Goal: Check status: Check status

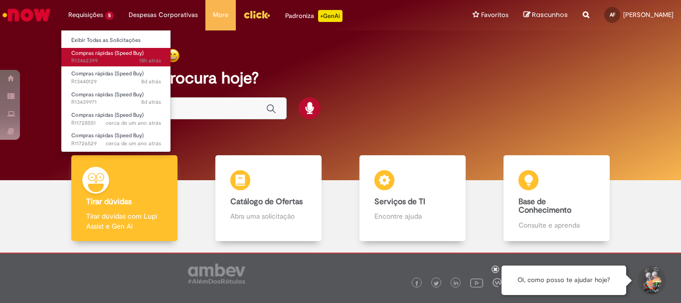
click at [101, 60] on span "18h atrás 18 horas atrás R13462399" at bounding box center [116, 61] width 90 height 8
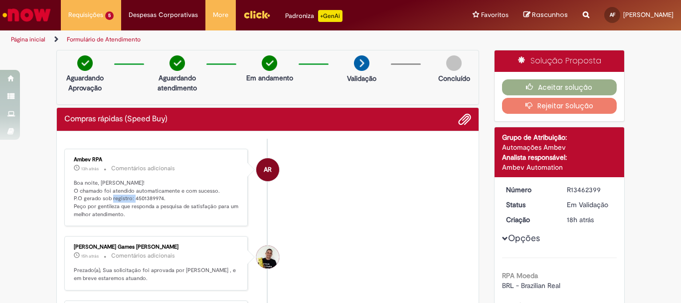
drag, startPoint x: 129, startPoint y: 198, endPoint x: 157, endPoint y: 199, distance: 27.9
click at [157, 199] on p "Boa noite, [PERSON_NAME]! O chamado foi atendido automaticamente e com sucesso.…" at bounding box center [157, 198] width 166 height 39
copy p "4501389974"
click at [20, 40] on link "Página inicial" at bounding box center [28, 39] width 34 height 8
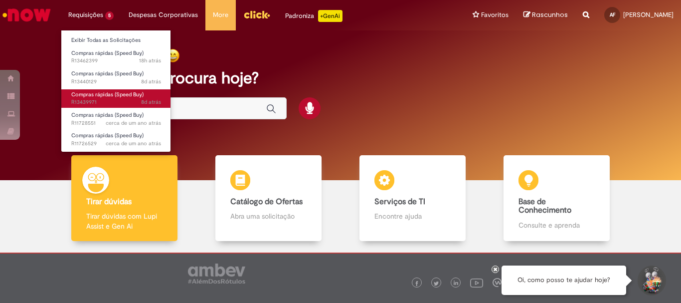
click at [96, 100] on span "8d atrás 8 dias atrás R13439971" at bounding box center [116, 102] width 90 height 8
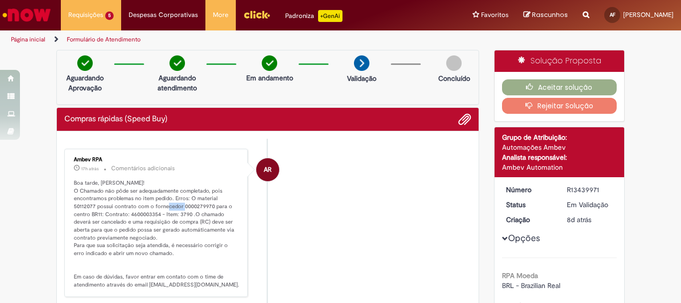
drag, startPoint x: 169, startPoint y: 205, endPoint x: 187, endPoint y: 207, distance: 17.6
click at [187, 207] on p "Boa tarde, [PERSON_NAME]! O Chamado não pôde ser adequadamente completado, pois…" at bounding box center [157, 234] width 166 height 110
copy p "279970"
click at [316, 228] on li "AR Ambev RPA 17h atrás 17 horas atrás Comentários adicionais Boa tarde, [PERSON…" at bounding box center [267, 223] width 407 height 148
click at [31, 41] on link "Página inicial" at bounding box center [28, 39] width 34 height 8
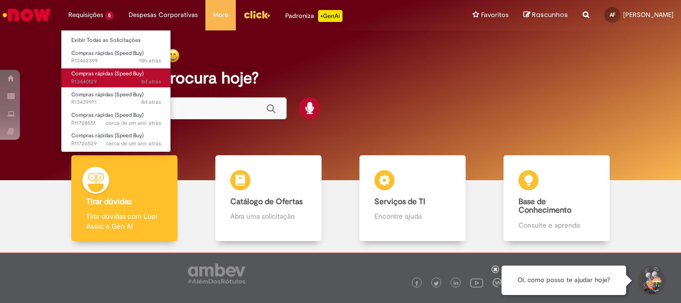
click at [114, 78] on span "8d atrás 8 dias atrás R13440129" at bounding box center [116, 82] width 90 height 8
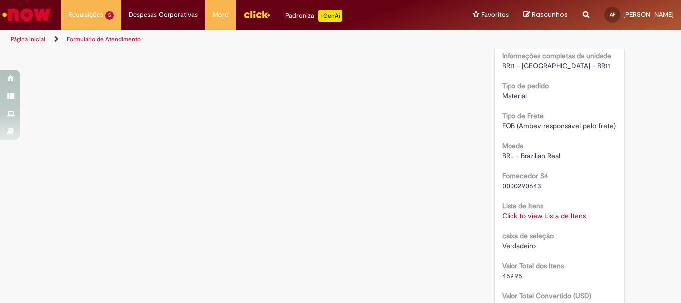
scroll to position [997, 0]
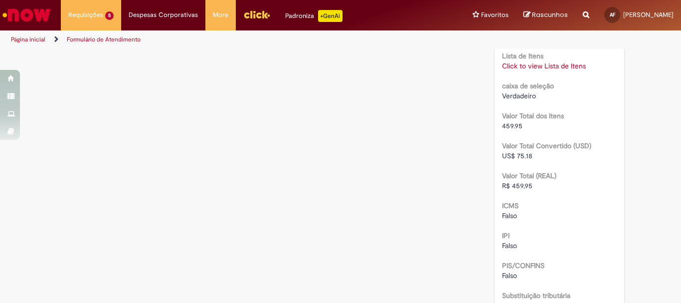
click at [546, 67] on link "Click to view Lista de Itens" at bounding box center [544, 65] width 84 height 9
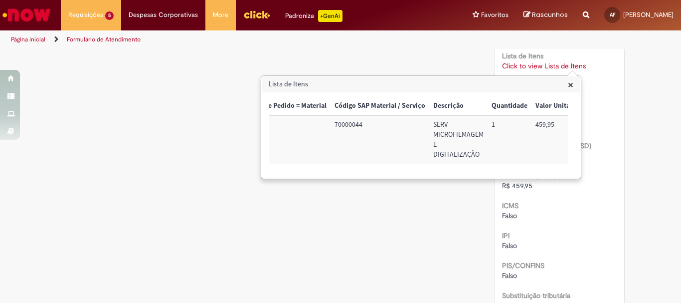
scroll to position [0, 0]
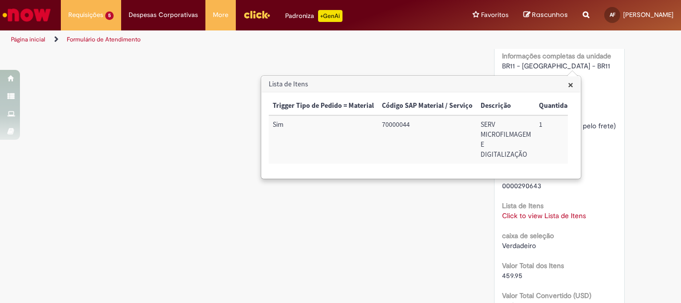
click at [570, 85] on span "×" at bounding box center [570, 84] width 5 height 13
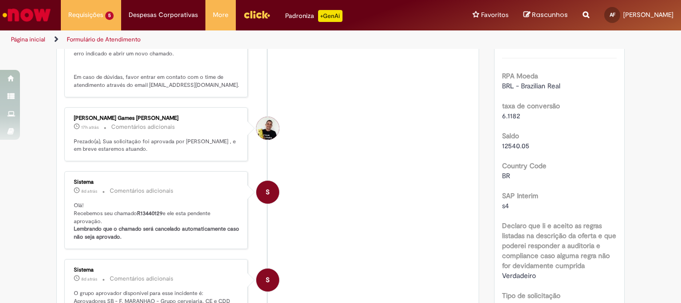
scroll to position [50, 0]
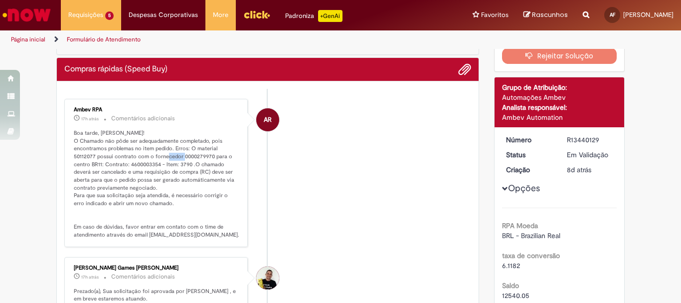
copy p "279970"
drag, startPoint x: 168, startPoint y: 156, endPoint x: 185, endPoint y: 155, distance: 16.5
click at [185, 155] on p "Boa tarde, [PERSON_NAME]! O Chamado não pôde ser adequadamente completado, pois…" at bounding box center [157, 184] width 166 height 110
